Goal: Information Seeking & Learning: Learn about a topic

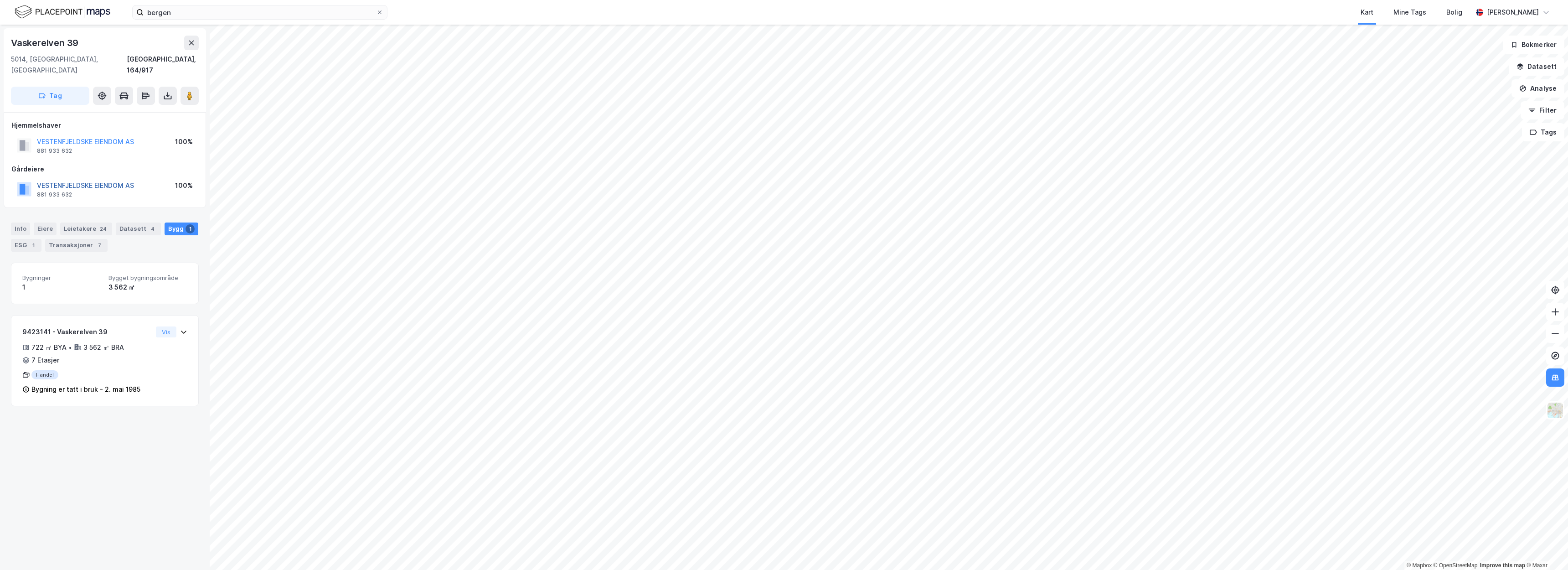
click at [0, 0] on button "VESTENFJELDSKE EIENDOM AS" at bounding box center [0, 0] width 0 height 0
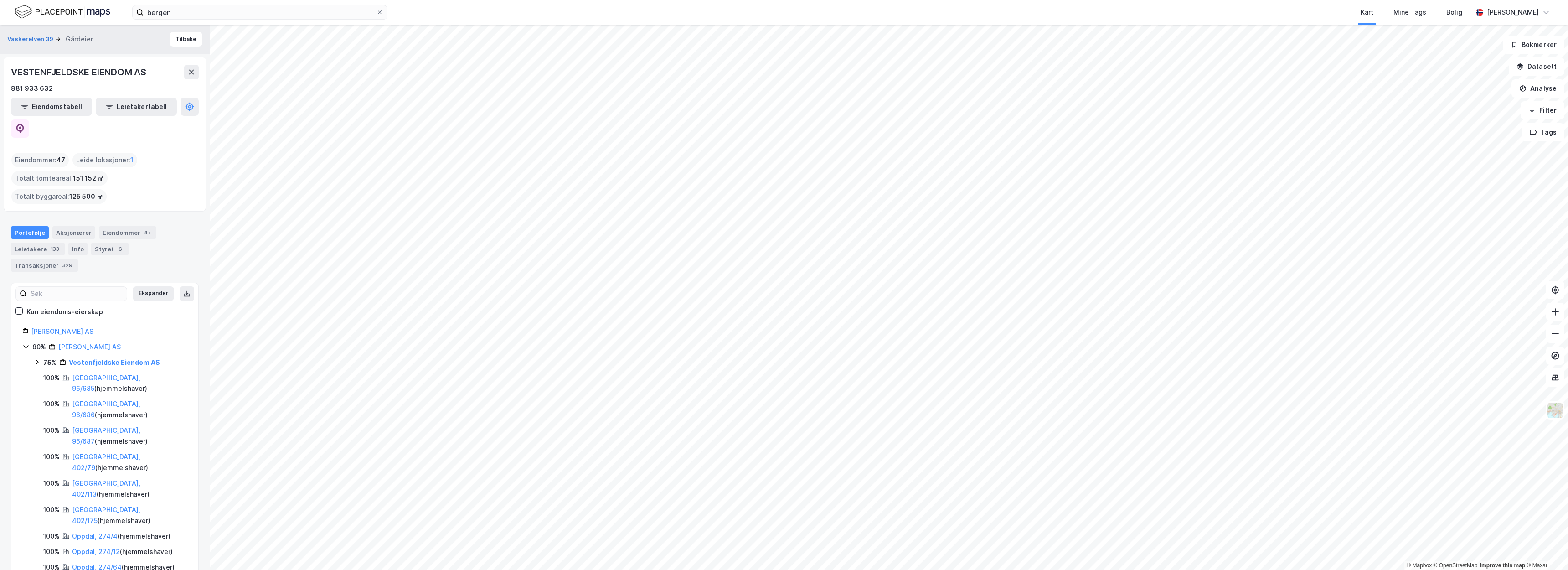
click at [223, 1] on div "bergen Kart Mine Tags Bolig Christer Svensen" at bounding box center [784, 12] width 1568 height 24
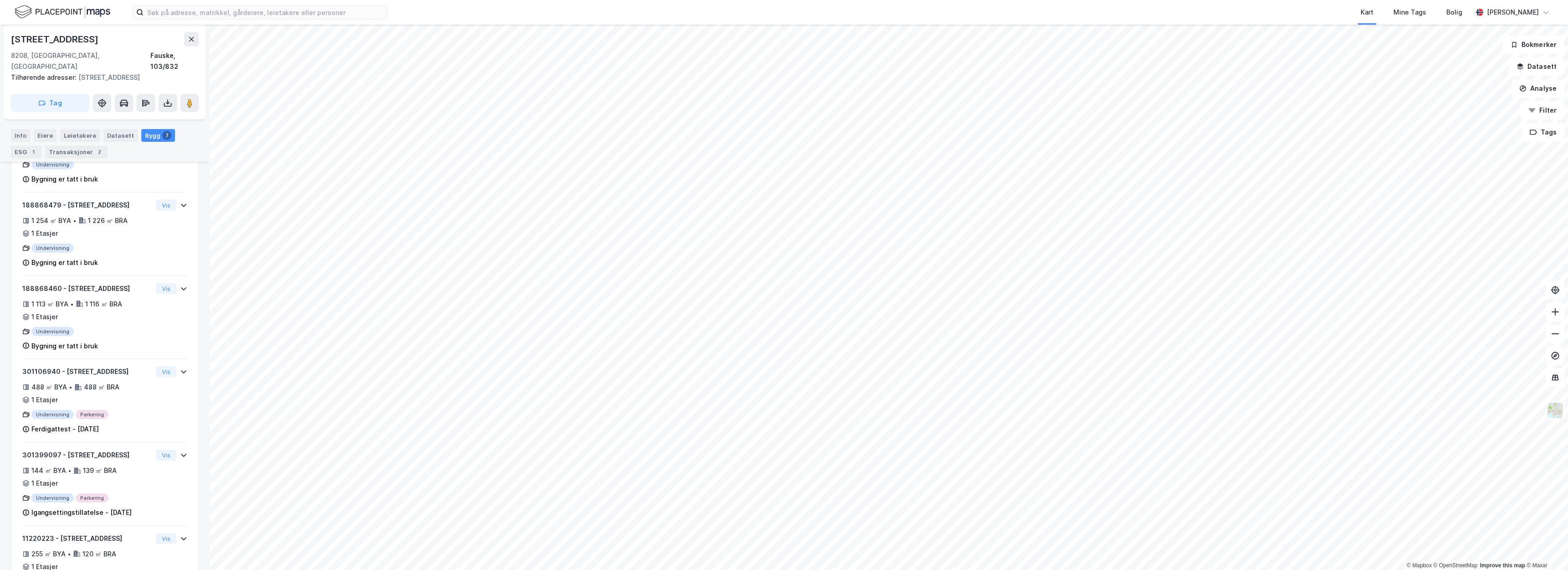
scroll to position [285, 0]
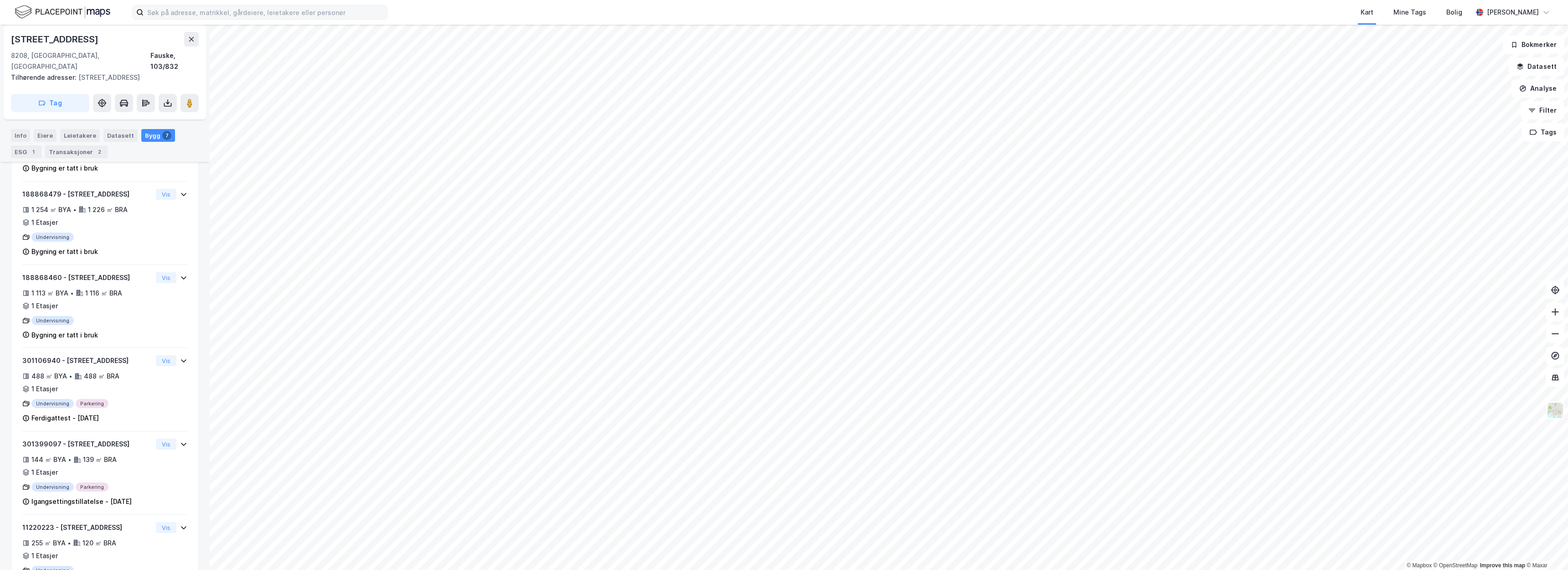
click at [330, 19] on label at bounding box center [260, 12] width 255 height 15
click at [330, 19] on input at bounding box center [265, 12] width 244 height 14
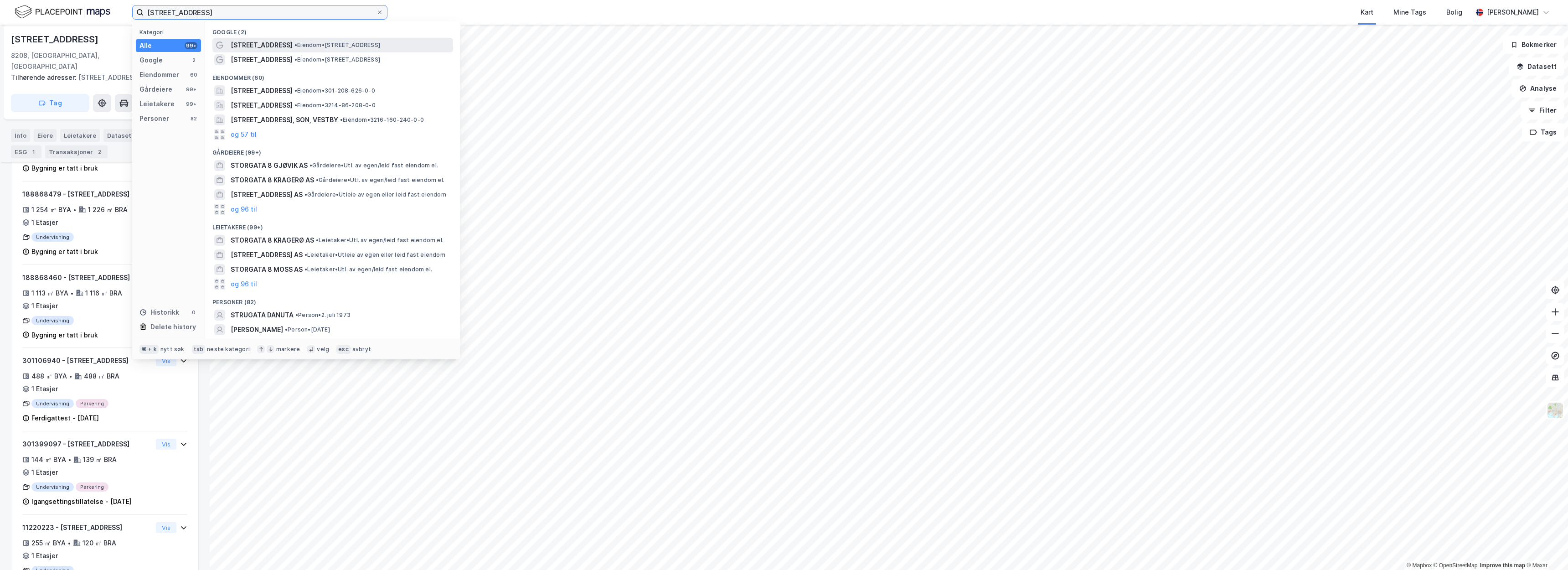
type input "[STREET_ADDRESS]"
click at [337, 47] on span "• Eiendom • [STREET_ADDRESS]" at bounding box center [337, 45] width 85 height 8
